Goal: Task Accomplishment & Management: Use online tool/utility

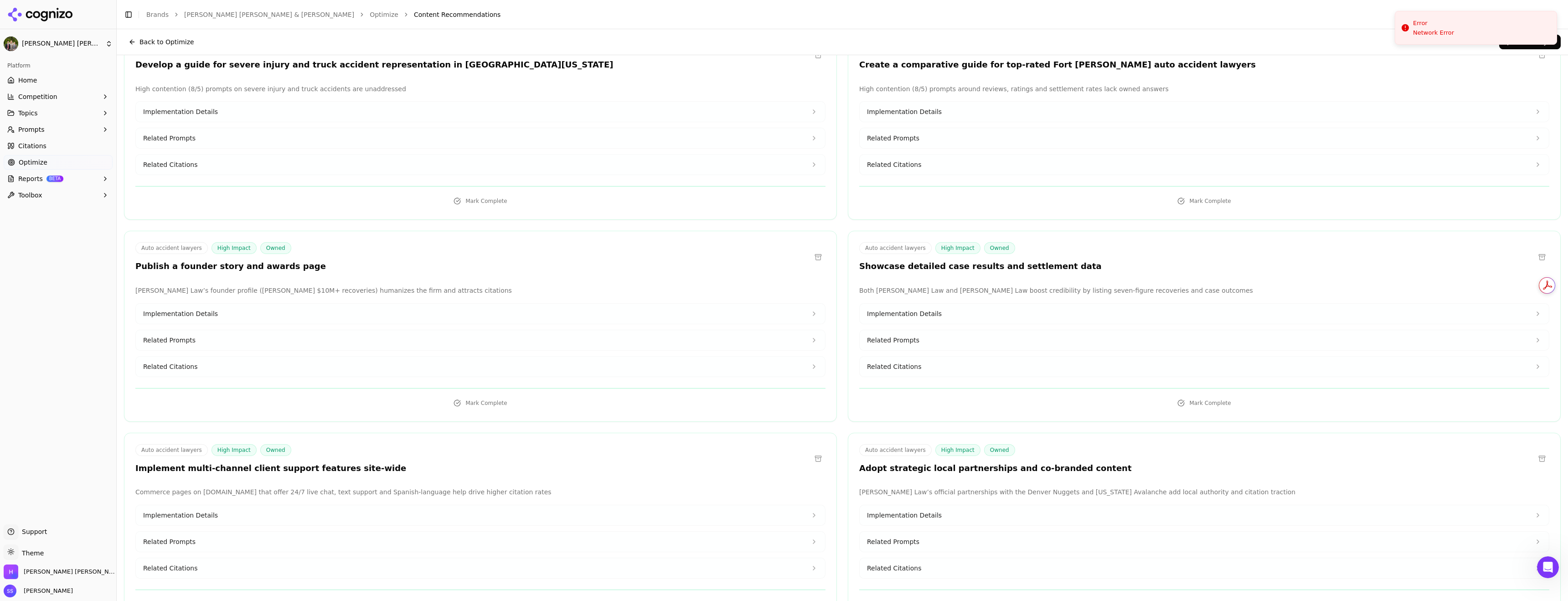
scroll to position [71, 0]
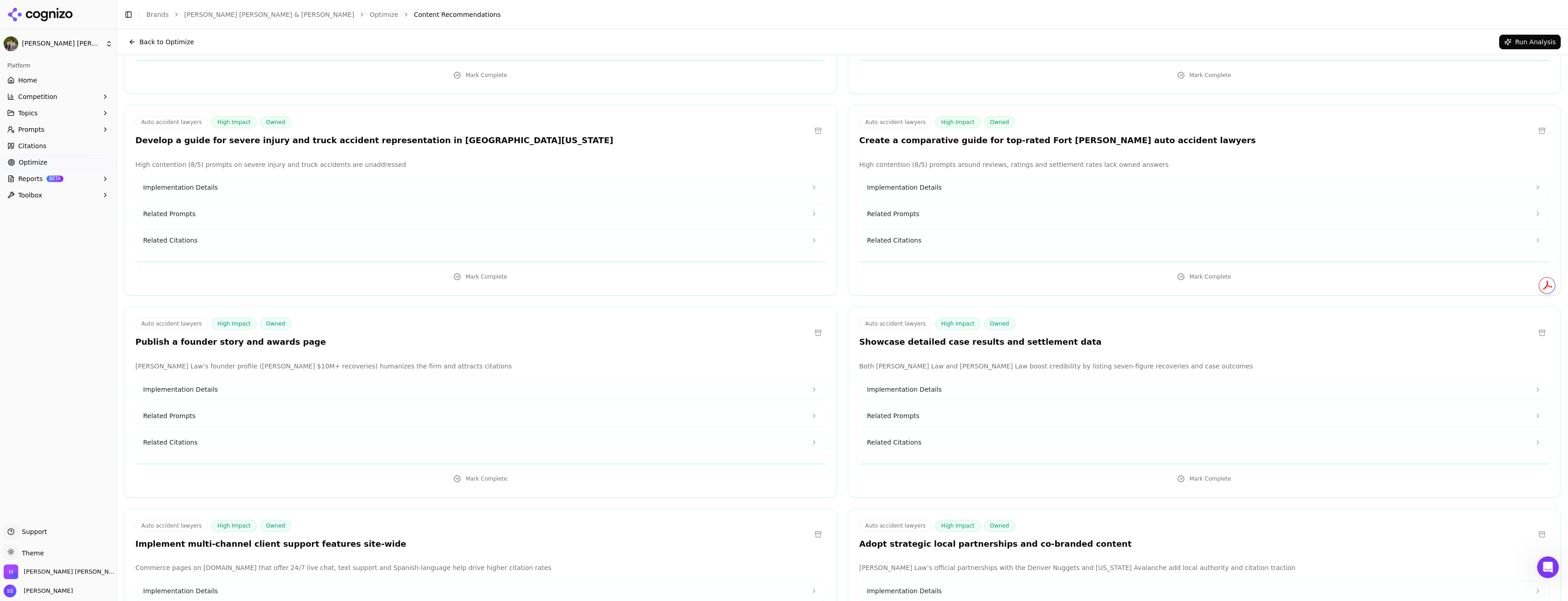
scroll to position [0, 0]
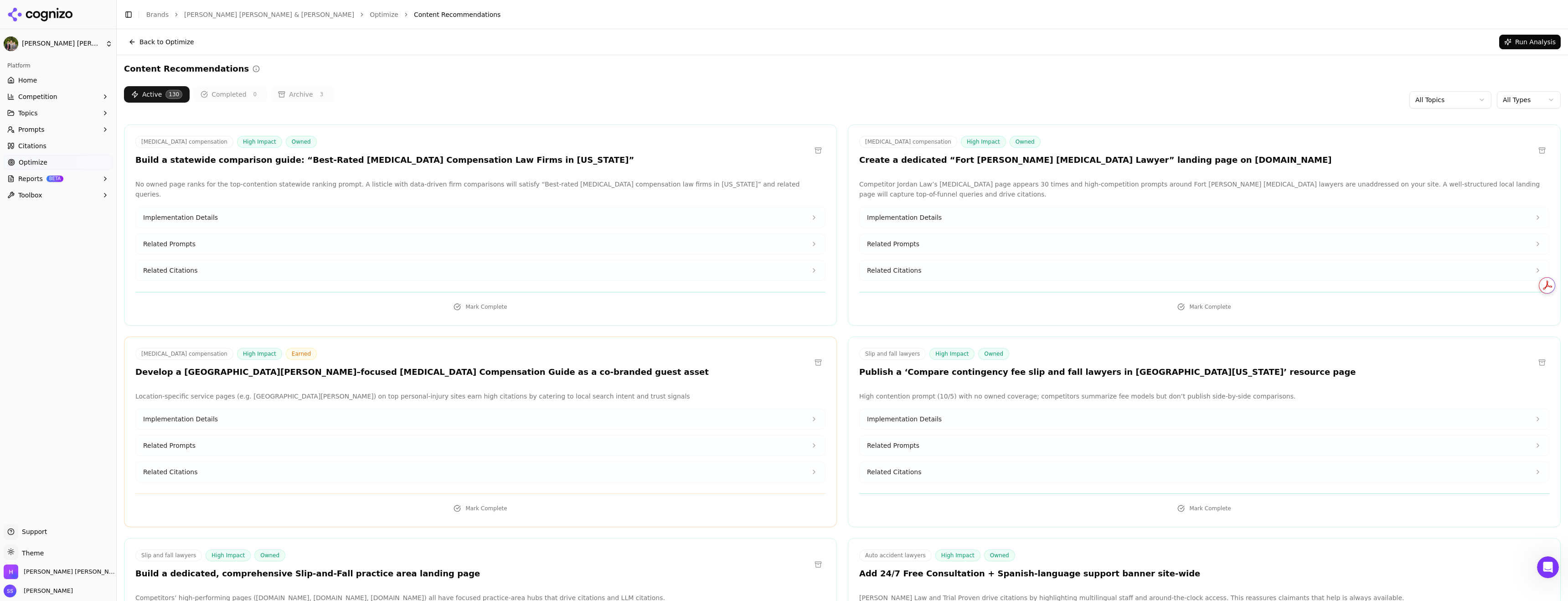
click at [801, 158] on button at bounding box center [818, 150] width 15 height 15
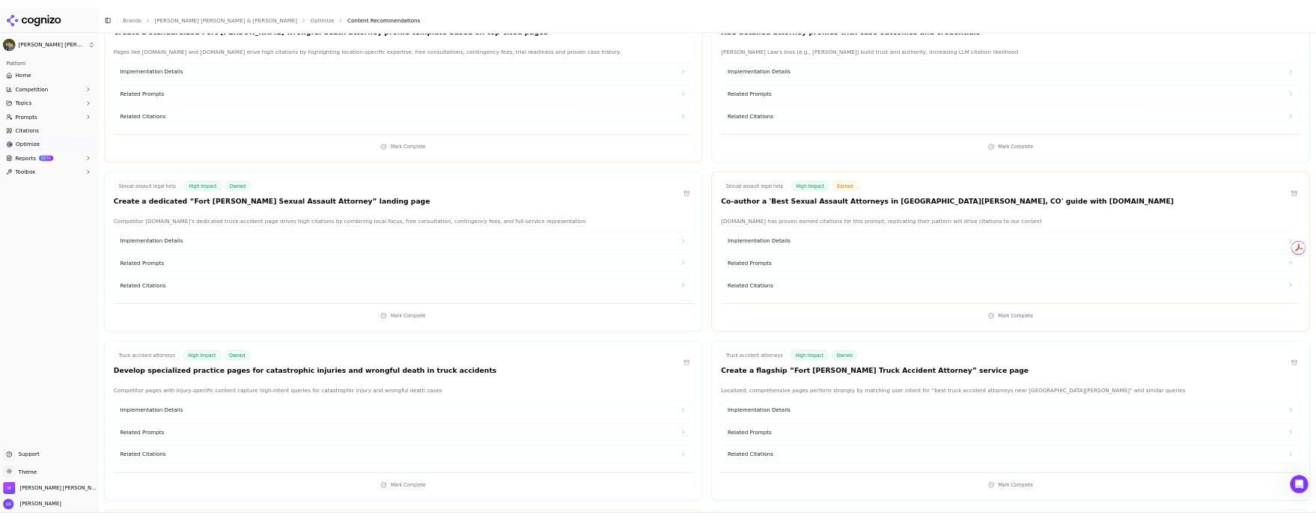
scroll to position [6465, 0]
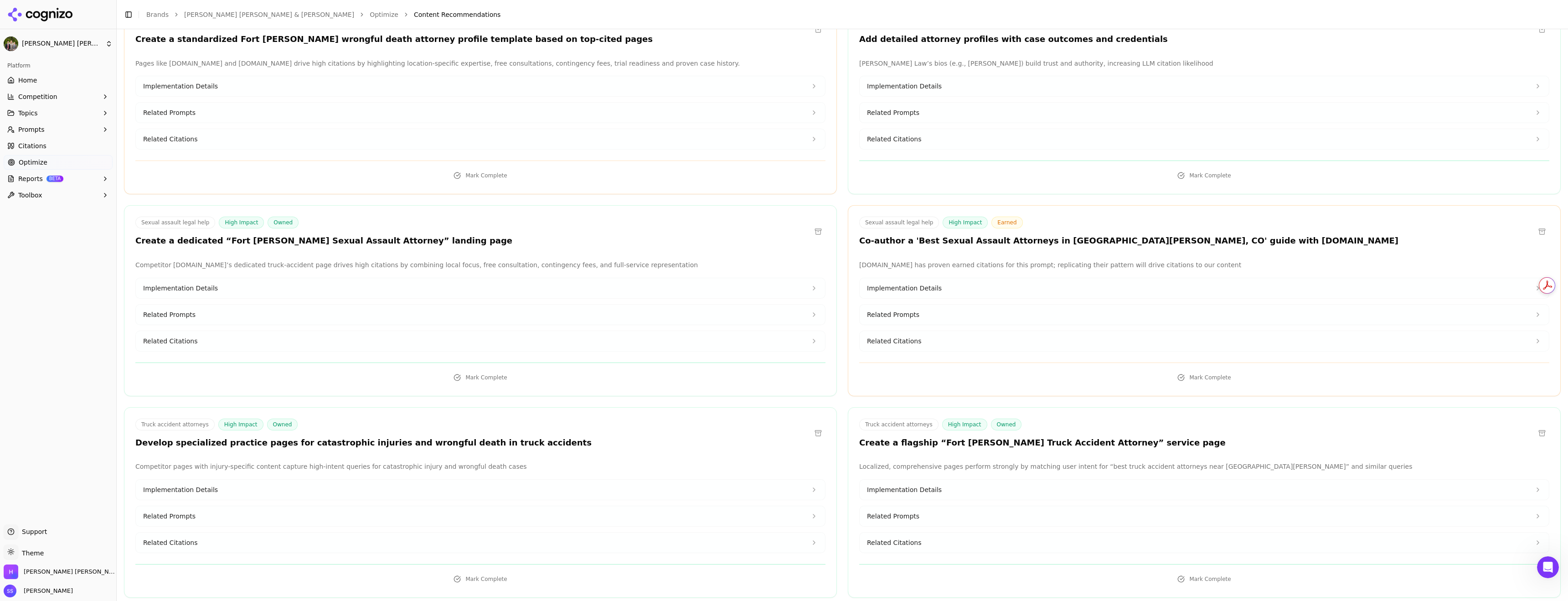
drag, startPoint x: 1048, startPoint y: 547, endPoint x: 875, endPoint y: 553, distance: 173.1
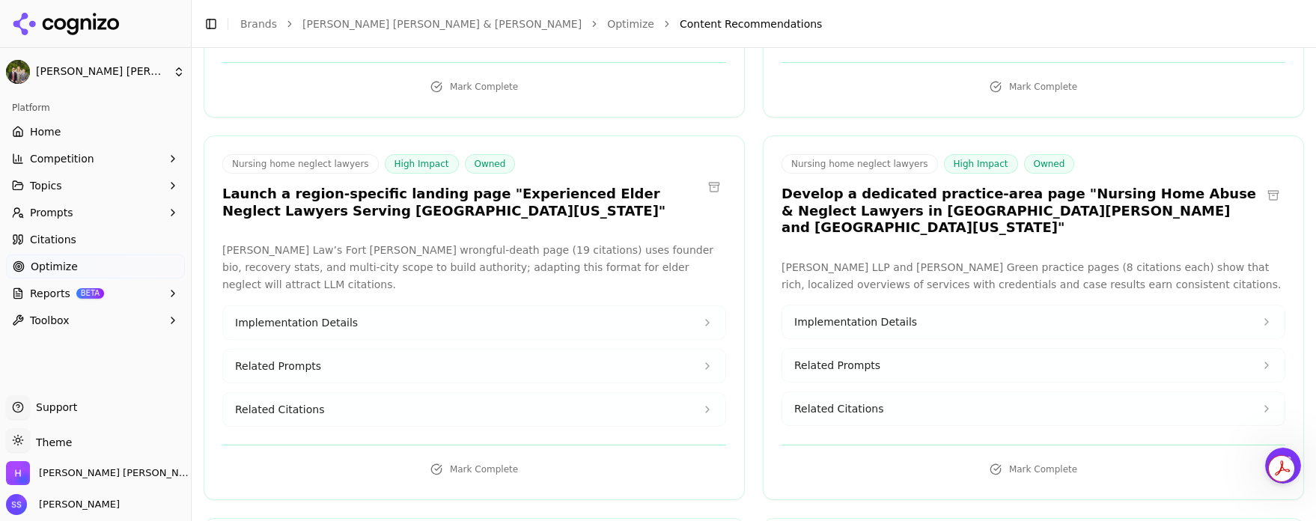
scroll to position [16136, 0]
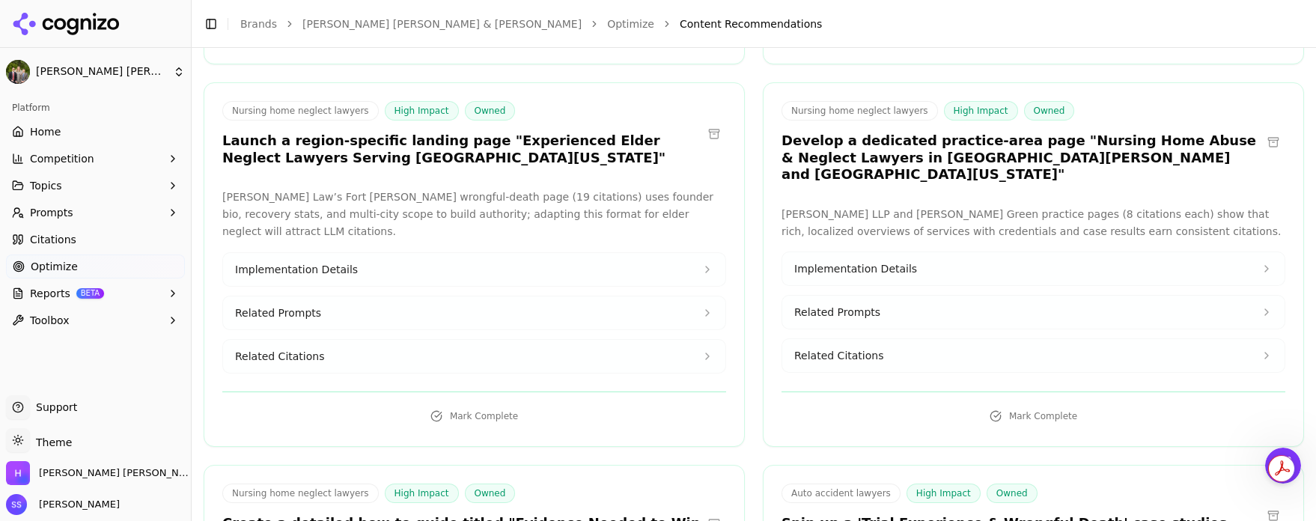
scroll to position [16238, 0]
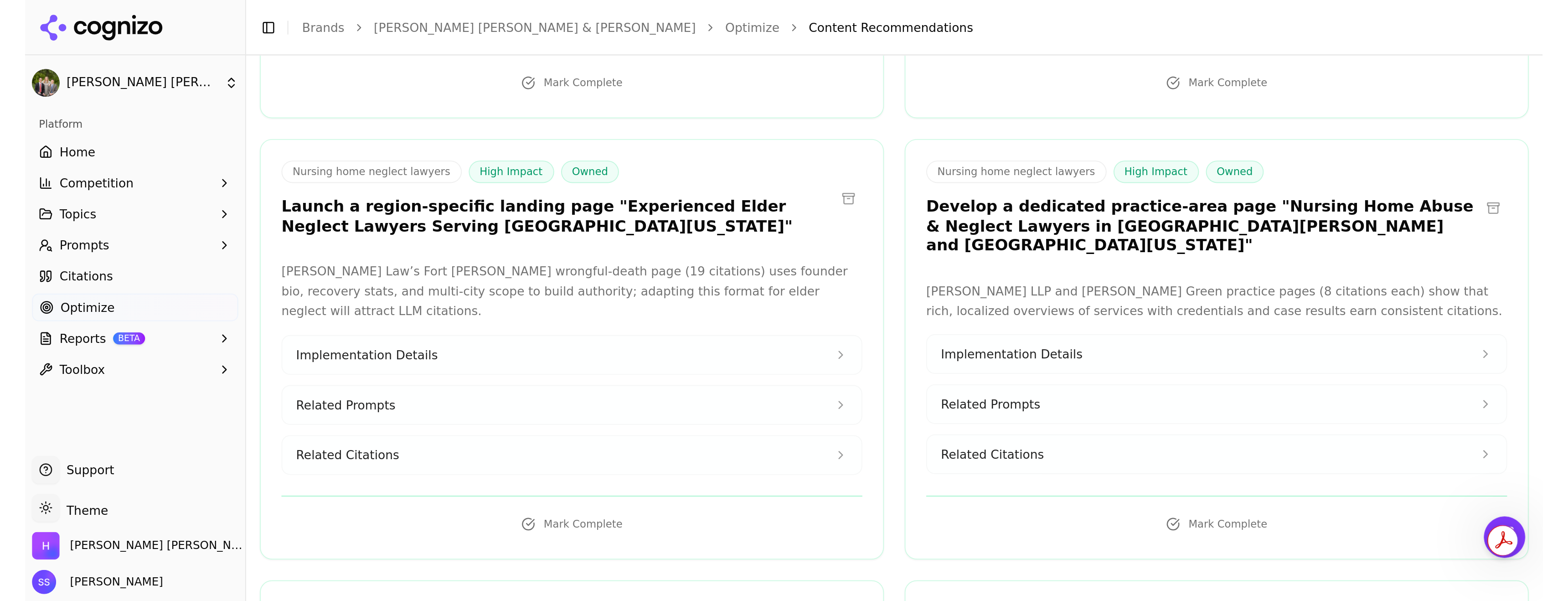
scroll to position [9892, 0]
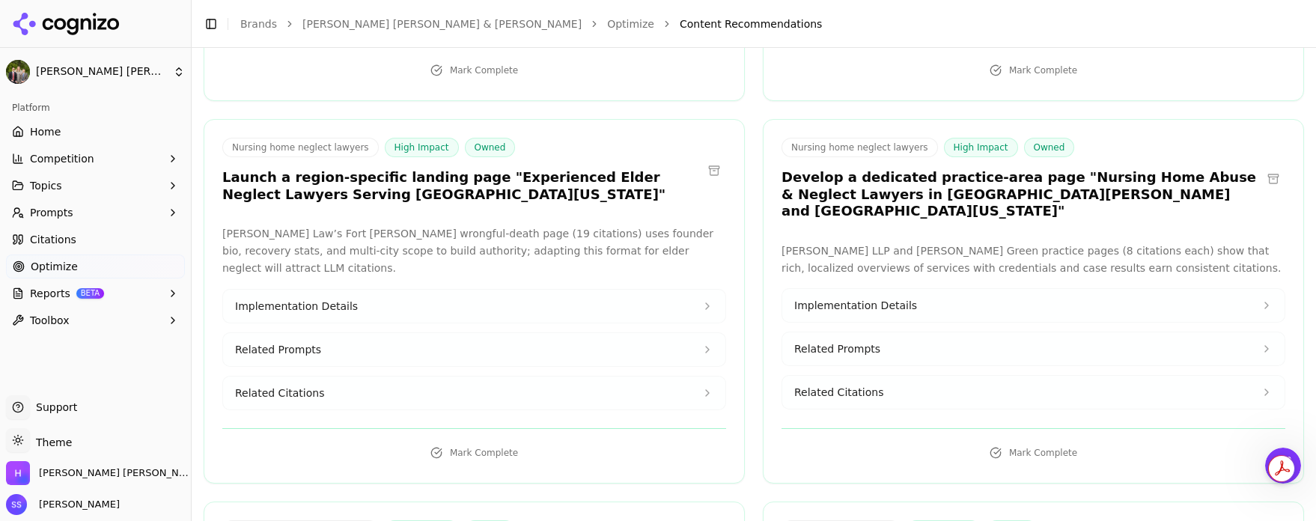
drag, startPoint x: 475, startPoint y: 406, endPoint x: 295, endPoint y: 402, distance: 179.8
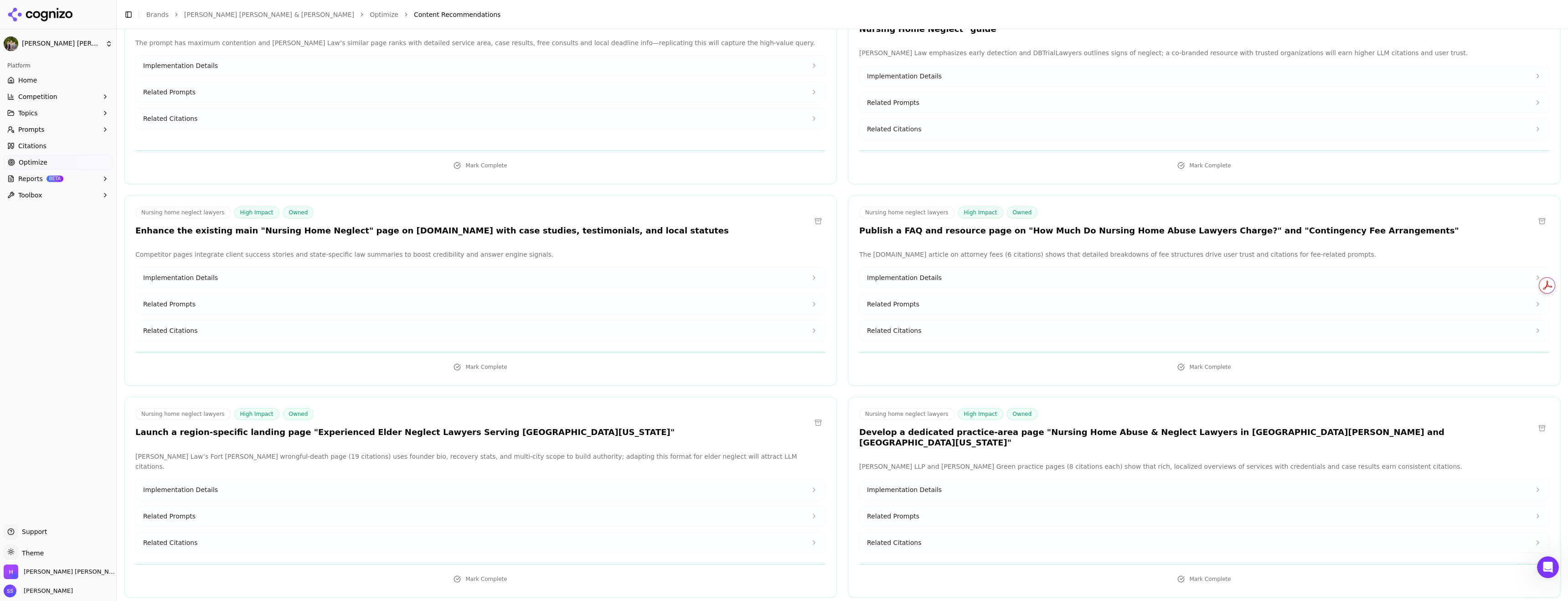
scroll to position [8568, 0]
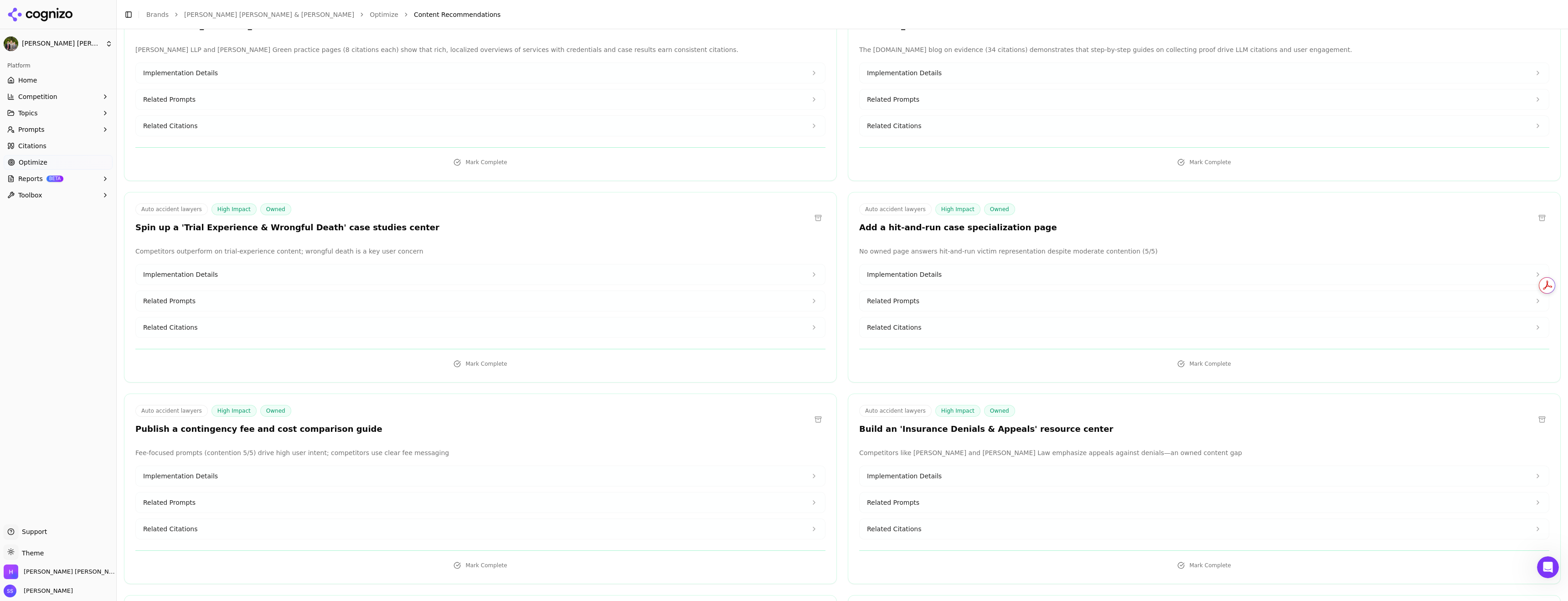
scroll to position [9050, 0]
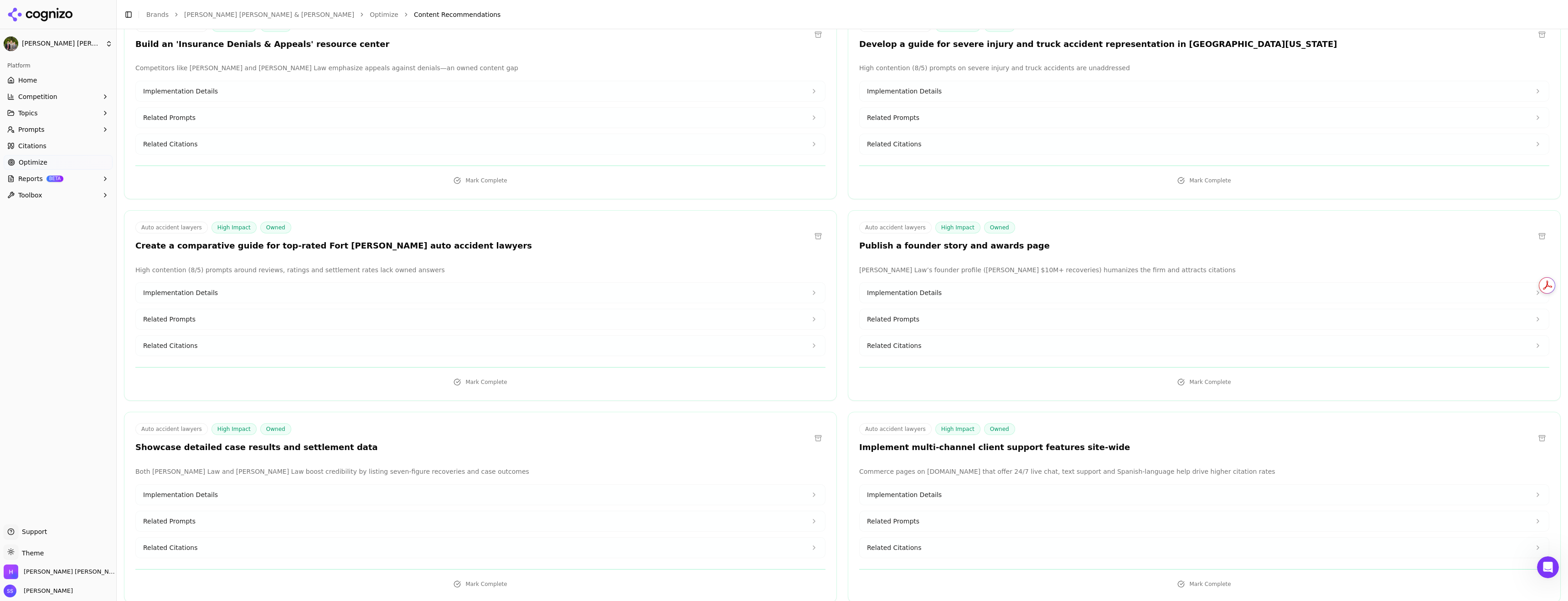
scroll to position [9487, 0]
